Goal: Information Seeking & Learning: Learn about a topic

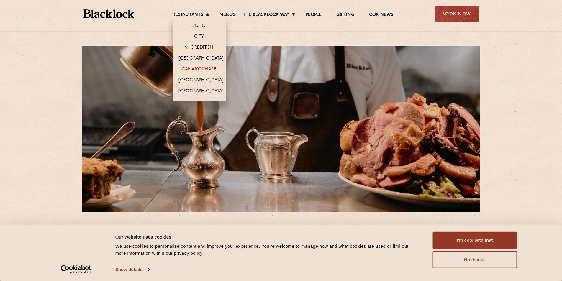
click at [198, 71] on link "Canary Wharf" at bounding box center [199, 70] width 35 height 6
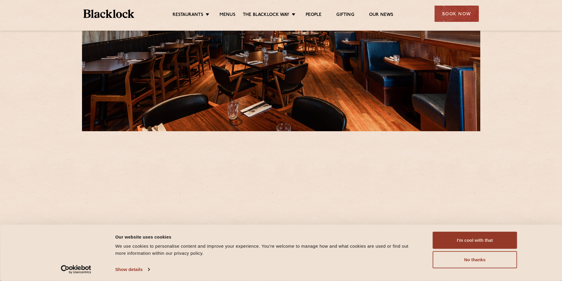
scroll to position [148, 0]
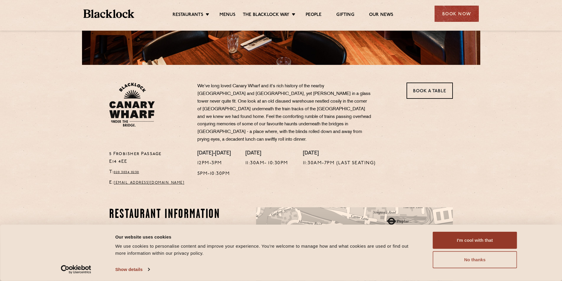
click at [473, 268] on button "No thanks" at bounding box center [475, 259] width 84 height 17
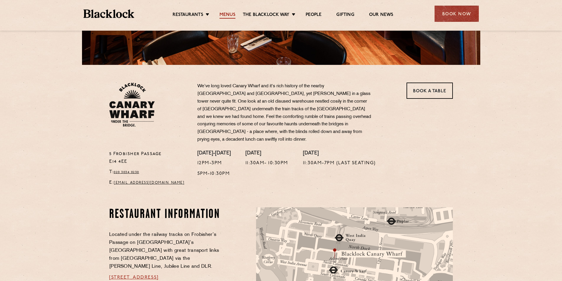
click at [231, 16] on link "Menus" at bounding box center [227, 15] width 16 height 6
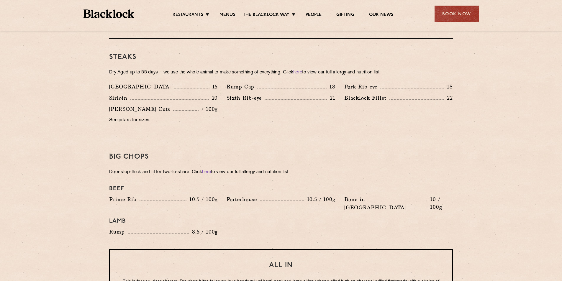
scroll to position [649, 0]
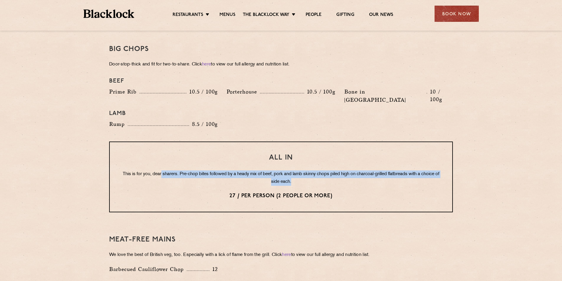
drag, startPoint x: 170, startPoint y: 158, endPoint x: 437, endPoint y: 164, distance: 266.8
click at [437, 171] on p "This is for you, dear sharers. Pre-chop bites followed by a heady mix of beef, …" at bounding box center [281, 178] width 319 height 15
drag, startPoint x: 416, startPoint y: 163, endPoint x: 262, endPoint y: 166, distance: 154.3
click at [145, 152] on div "All In This is for you, dear sharers. Pre-chop bites followed by a heady mix of…" at bounding box center [281, 177] width 344 height 71
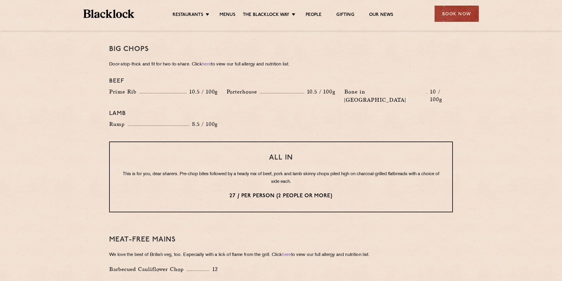
click at [344, 173] on div "All In This is for you, dear sharers. Pre-chop bites followed by a heady mix of…" at bounding box center [281, 177] width 344 height 71
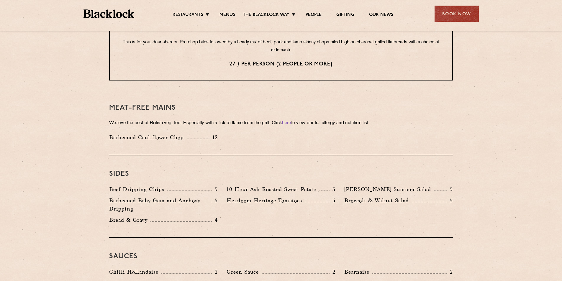
scroll to position [797, 0]
